Goal: Task Accomplishment & Management: Manage account settings

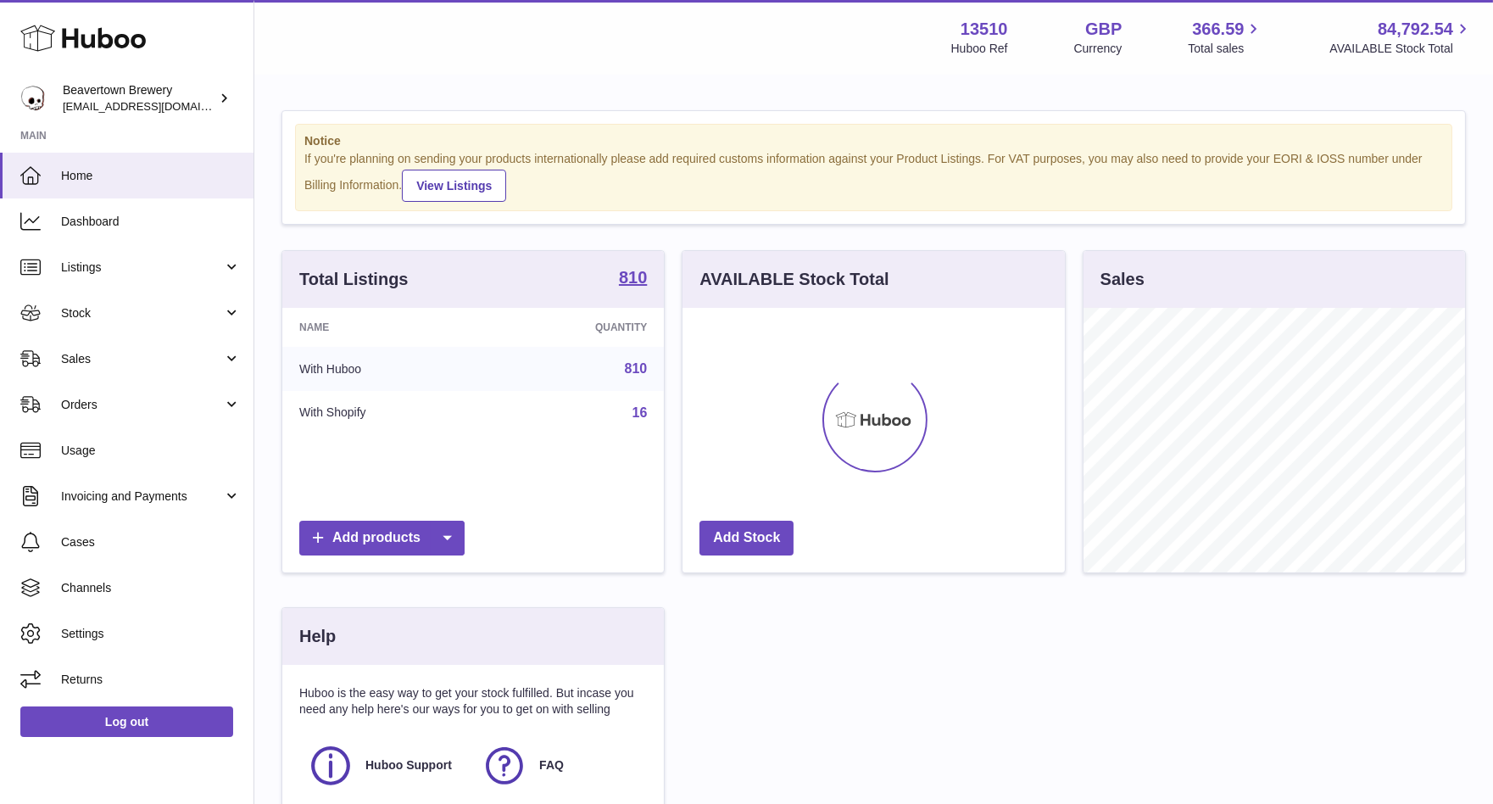
scroll to position [265, 382]
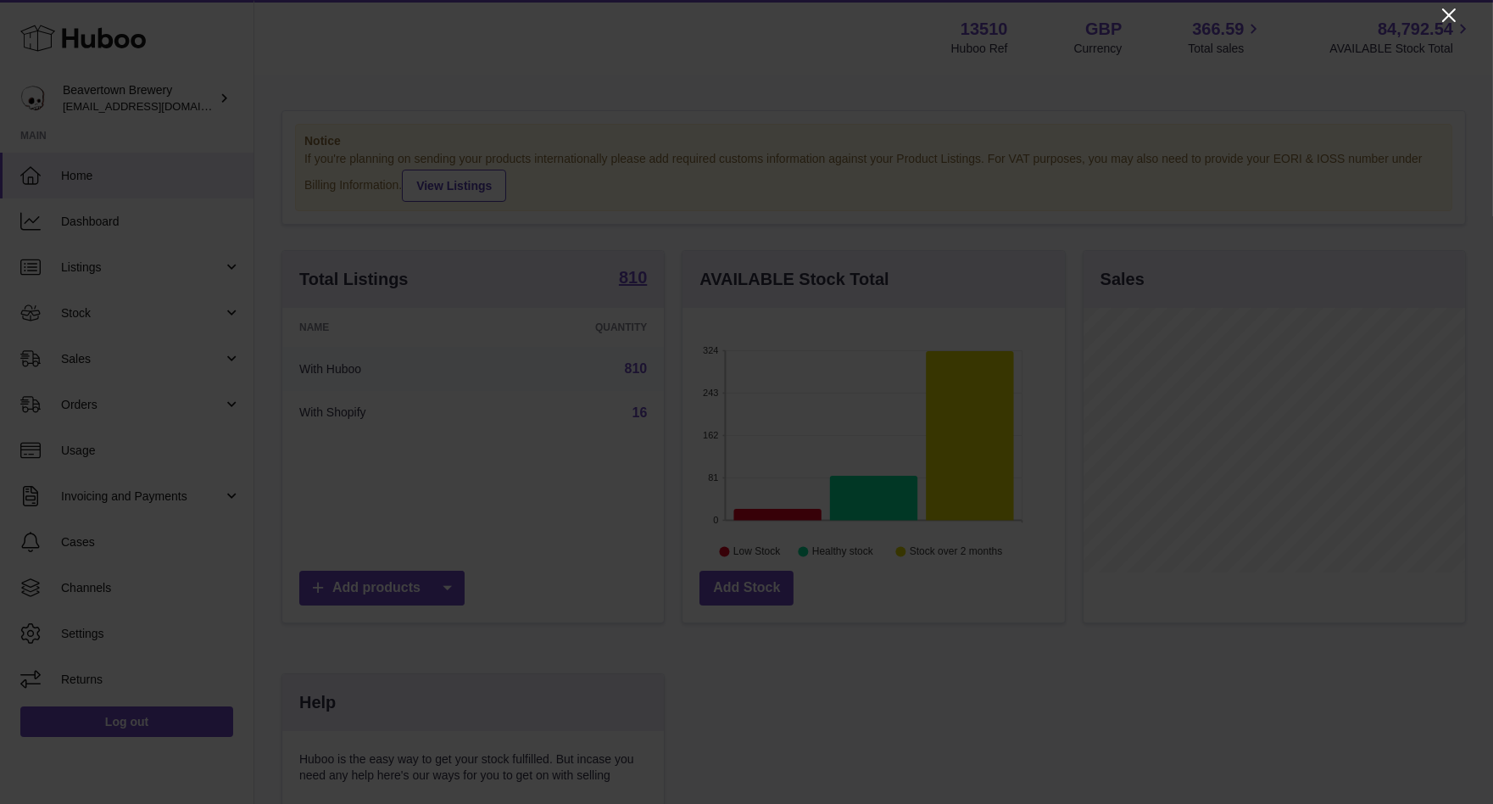
click at [1440, 23] on icon "Close" at bounding box center [1449, 15] width 20 height 20
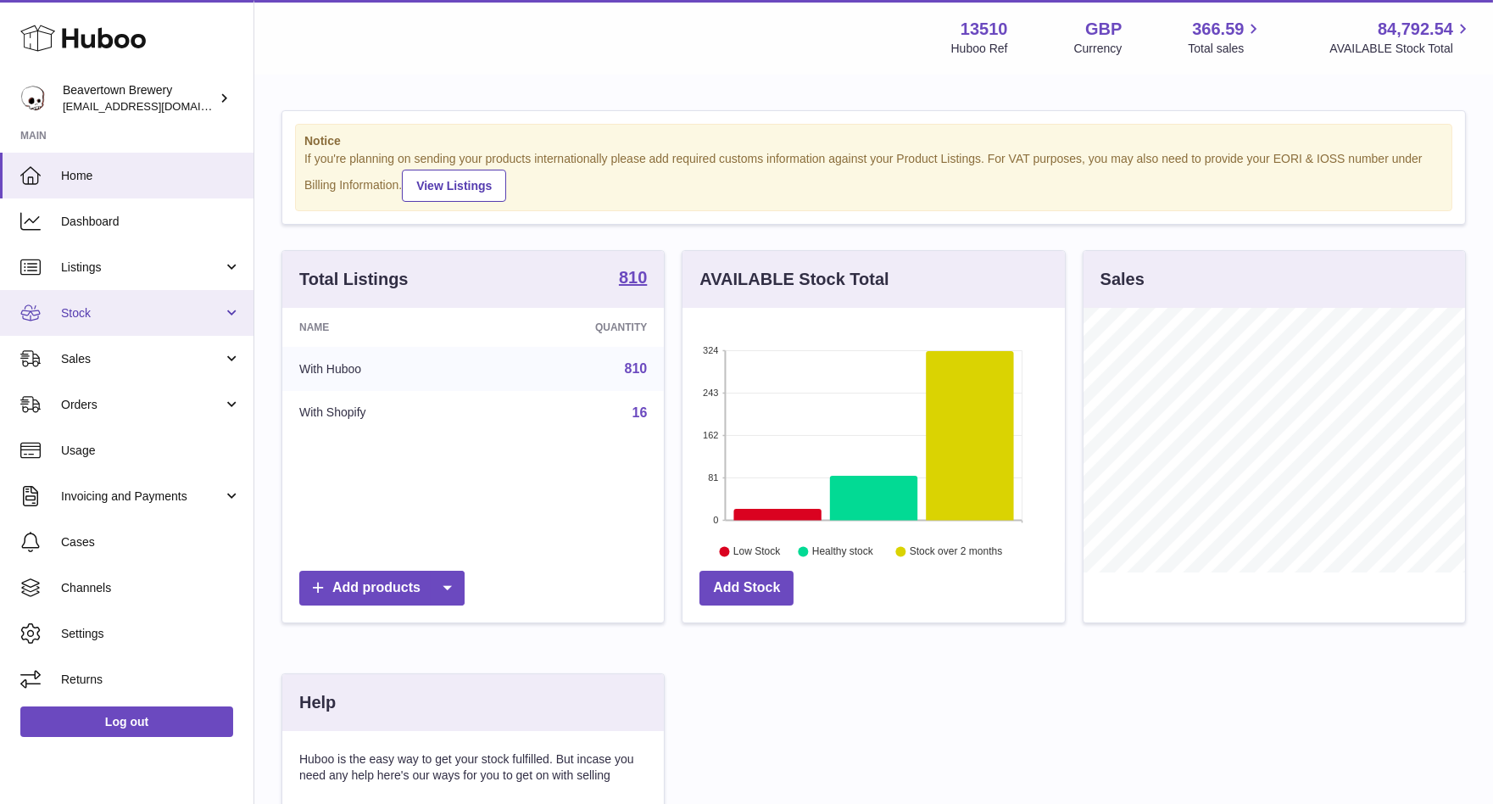
click at [129, 321] on link "Stock" at bounding box center [126, 313] width 253 height 46
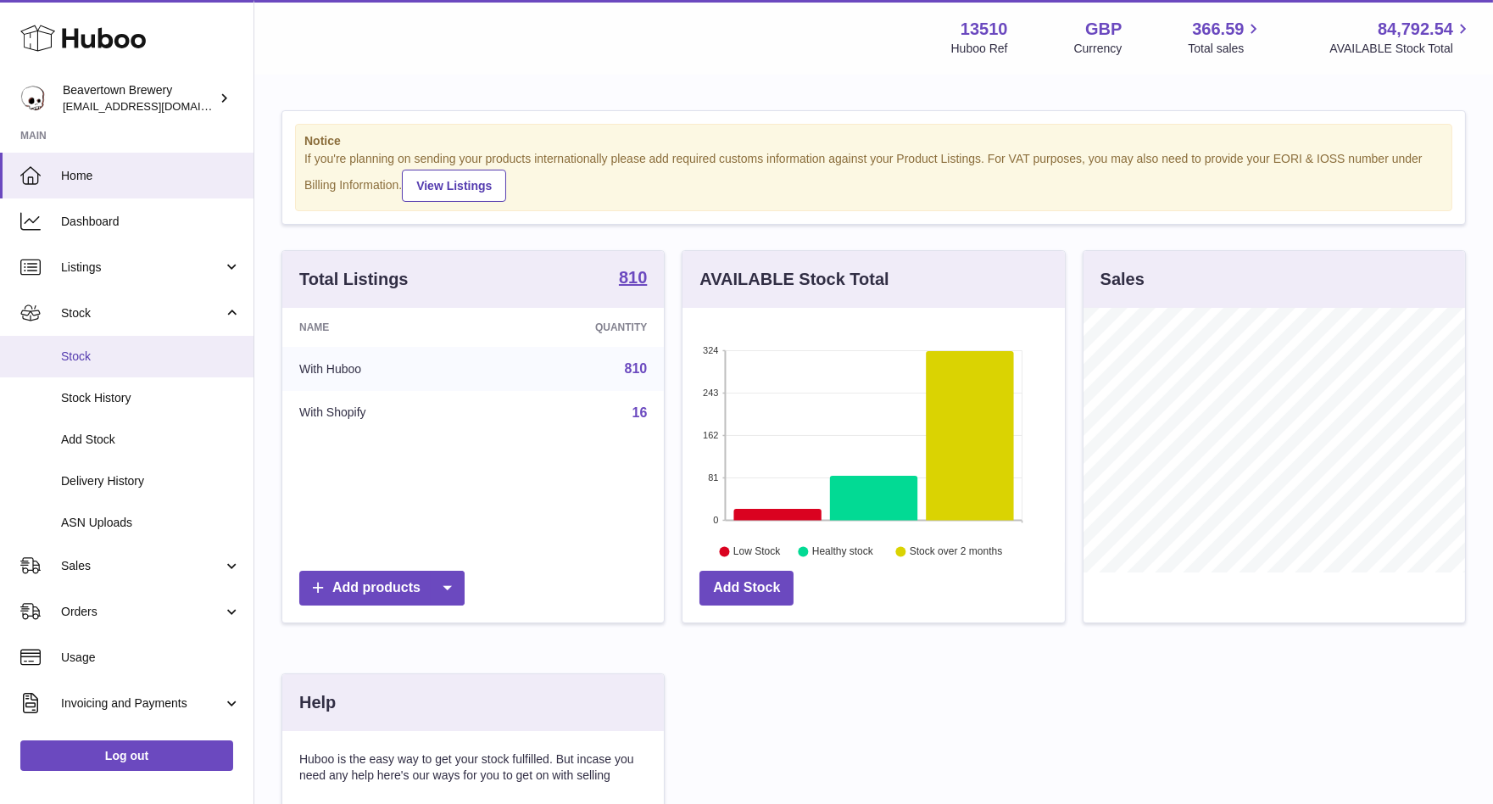
click at [116, 354] on span "Stock" at bounding box center [151, 356] width 180 height 16
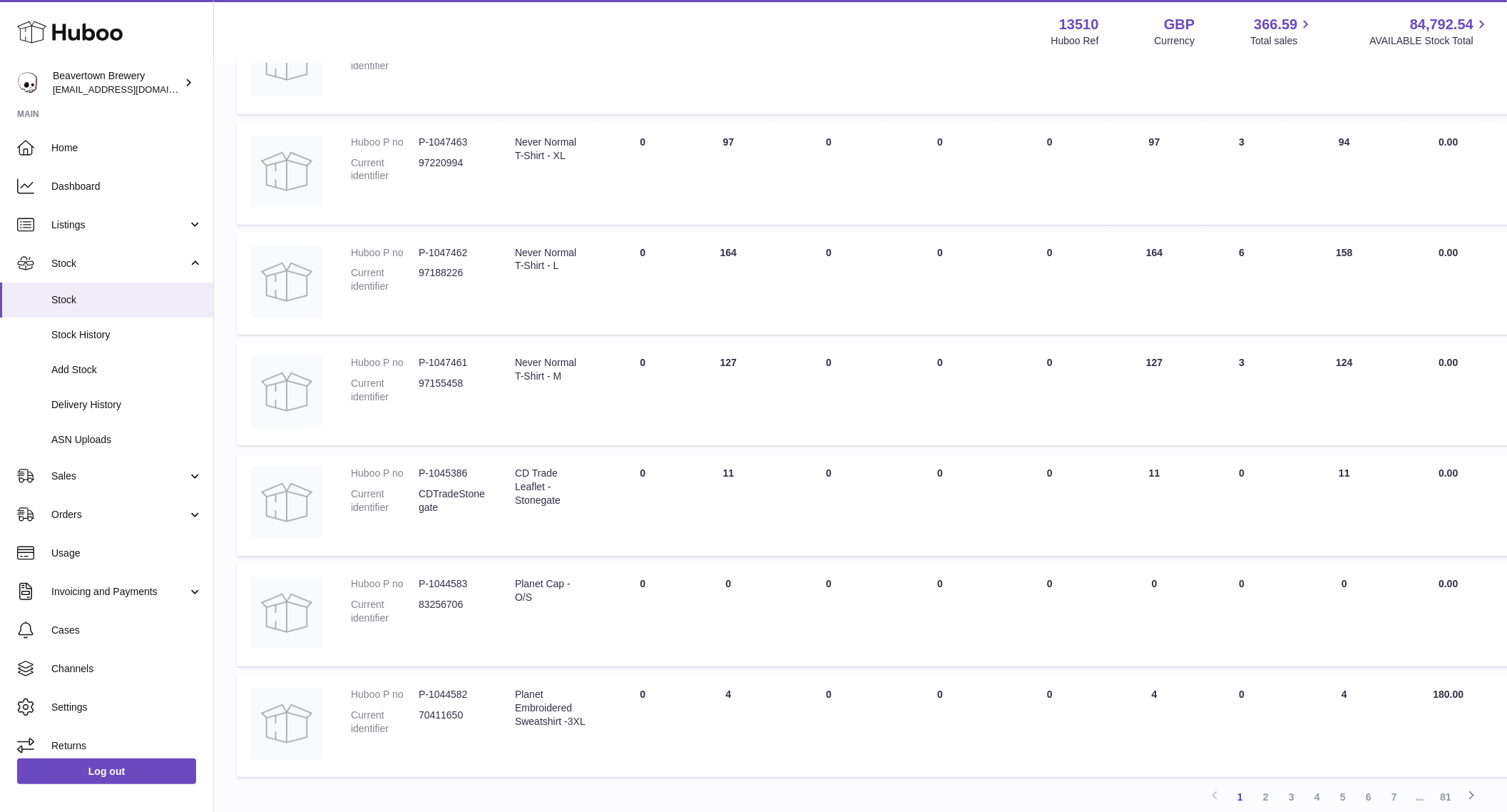
scroll to position [724, 0]
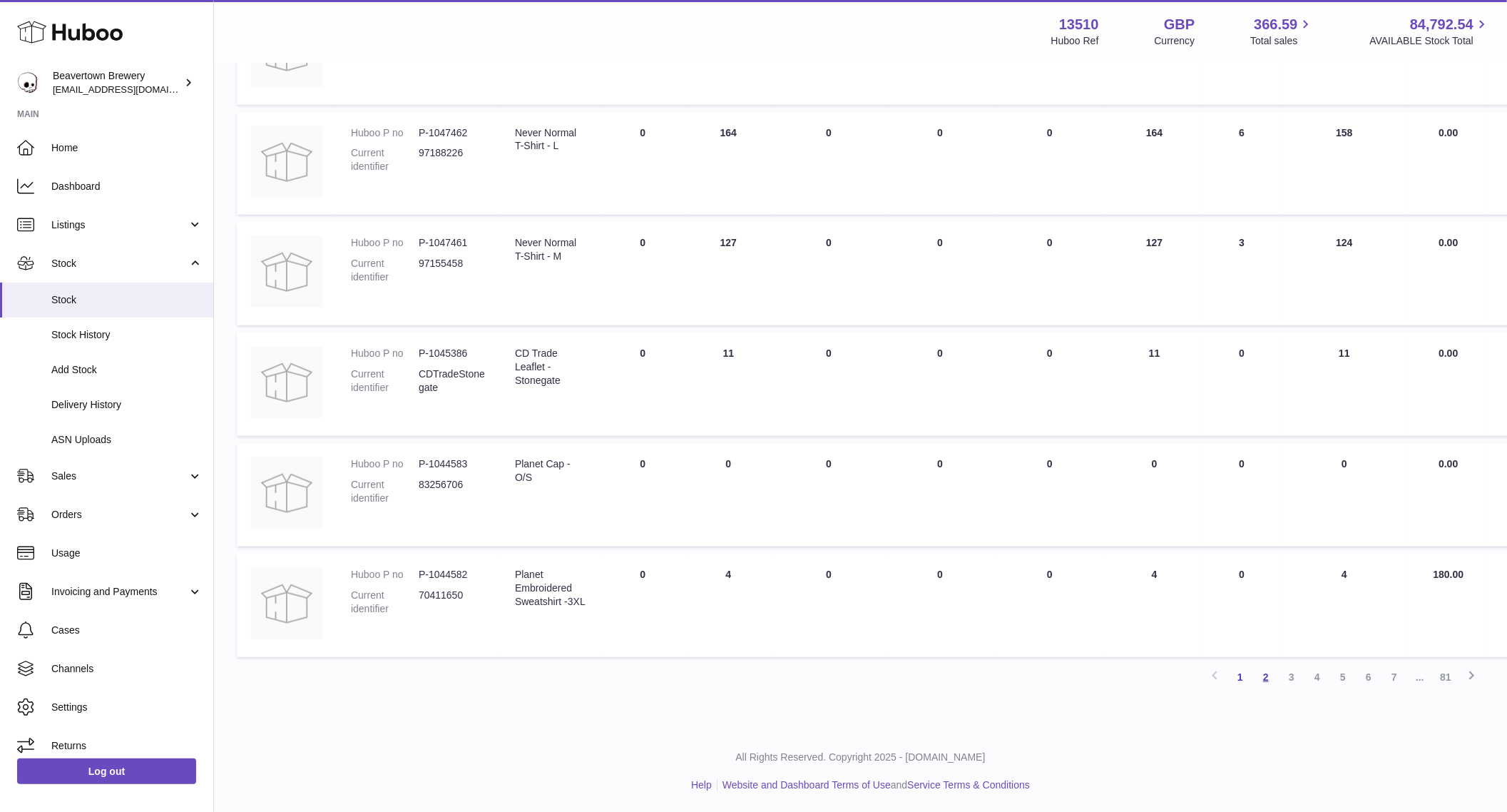
click at [1255, 674] on link "2" at bounding box center [1266, 677] width 26 height 26
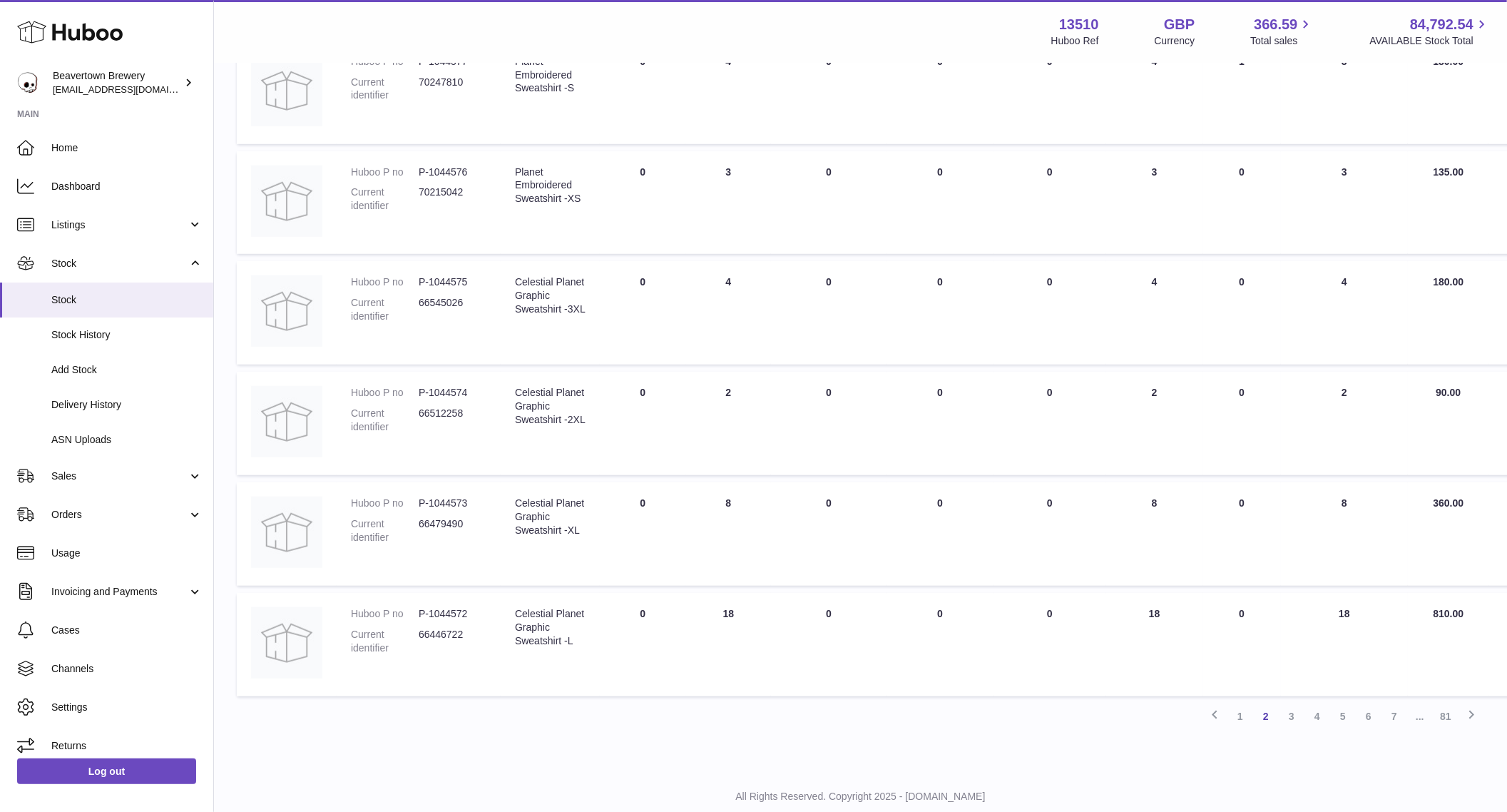
scroll to position [724, 0]
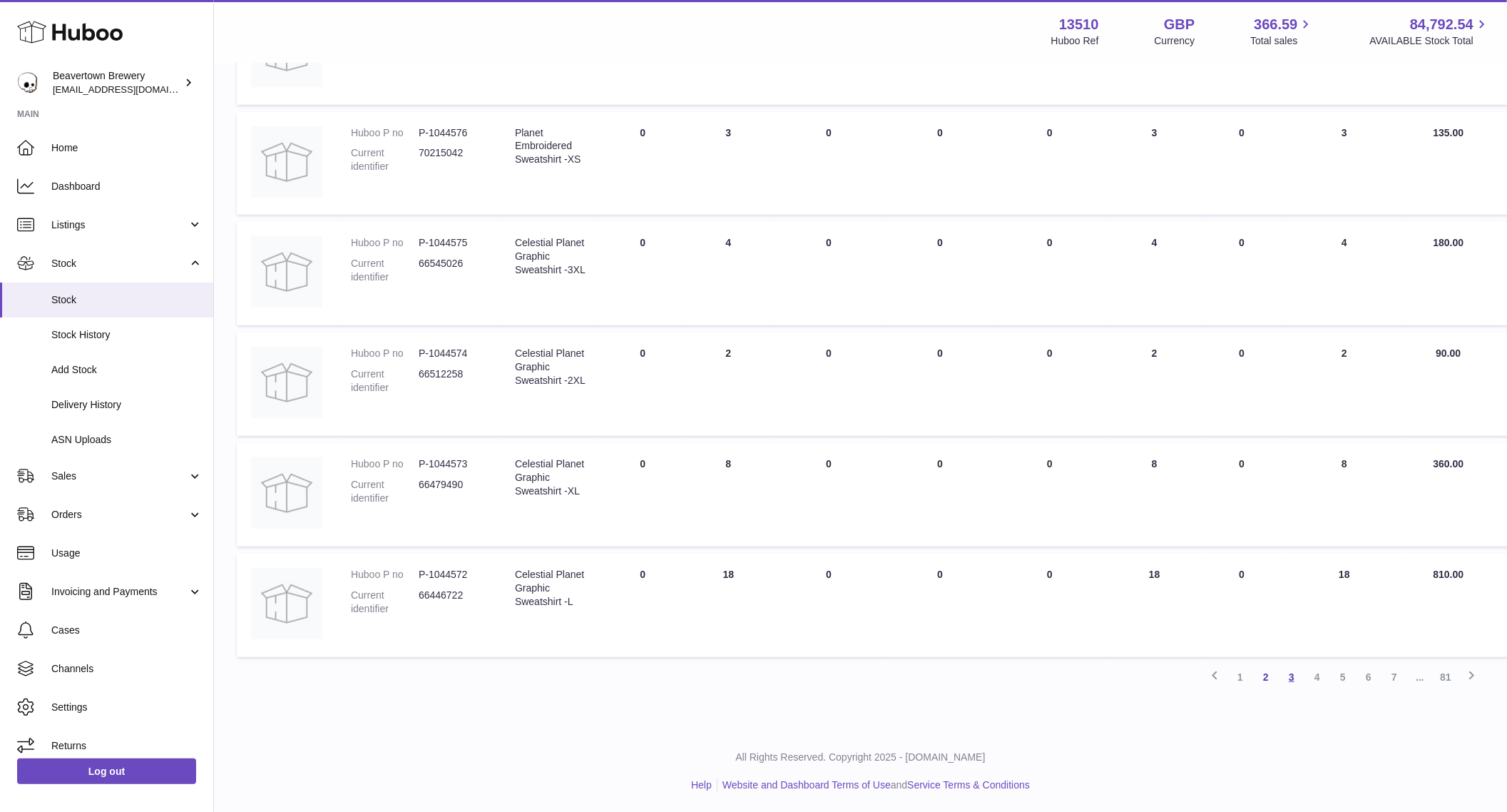
click at [1255, 676] on link "3" at bounding box center [1292, 677] width 26 height 26
